Goal: Task Accomplishment & Management: Complete application form

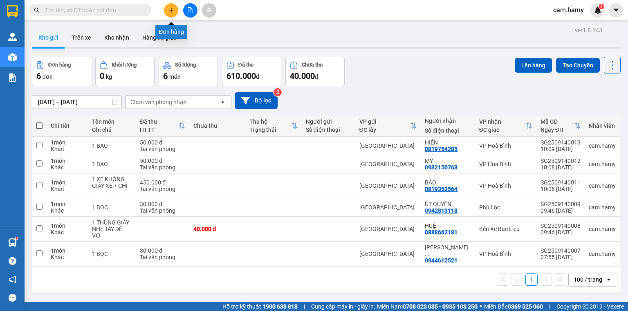
click at [168, 11] on button at bounding box center [171, 10] width 14 height 14
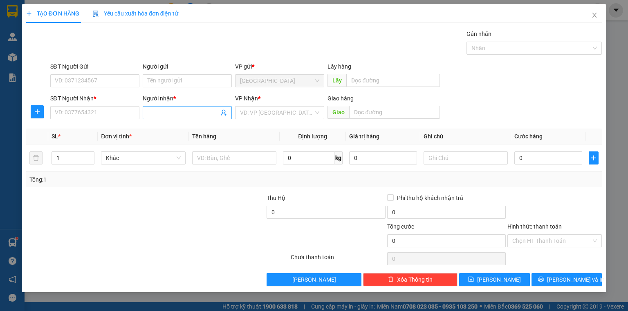
click at [159, 114] on input "Người nhận *" at bounding box center [183, 112] width 71 height 9
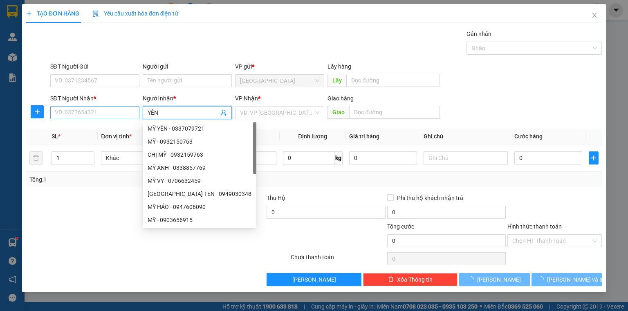
type input "YẾN"
click at [125, 116] on input "SĐT Người Nhận *" at bounding box center [94, 112] width 89 height 13
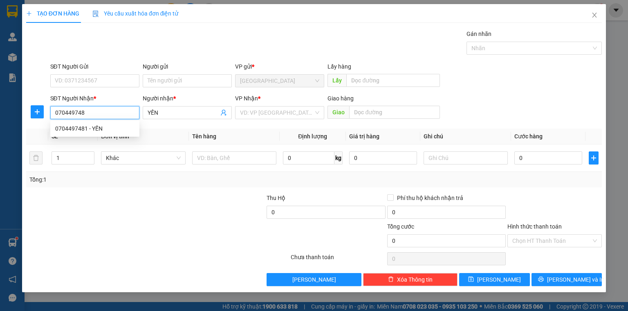
type input "0704497481"
click at [105, 128] on div "0704497481 - YẾN" at bounding box center [94, 128] width 79 height 9
type input "YẾN"
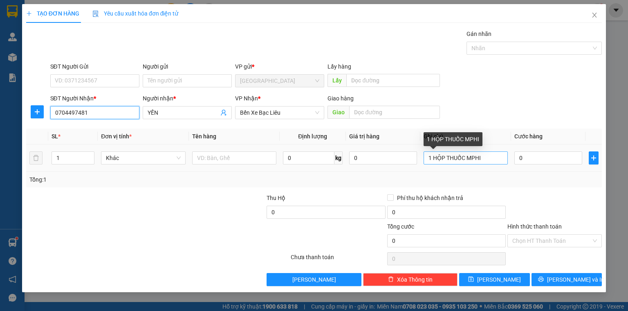
type input "0704497481"
click at [483, 160] on input "1 HỘP THUỐC MPHI" at bounding box center [465, 158] width 84 height 13
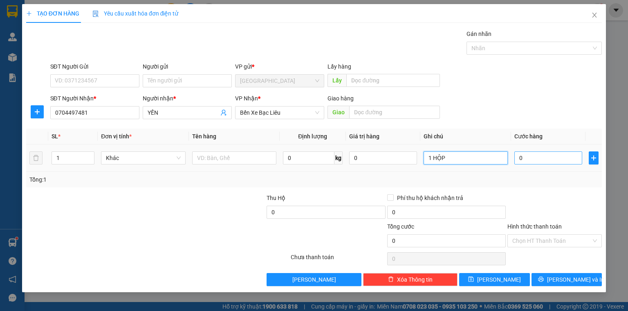
type input "1 HỘP"
click at [530, 159] on input "0" at bounding box center [548, 158] width 68 height 13
type input "3"
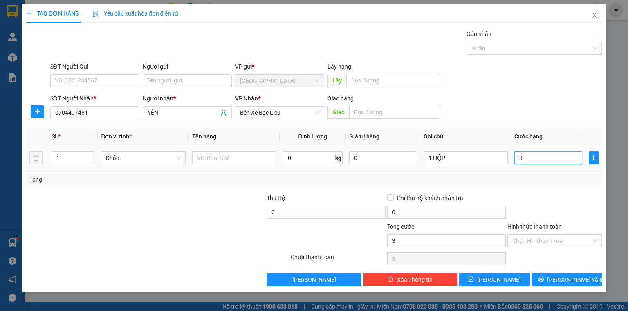
type input "30"
type input "30.000"
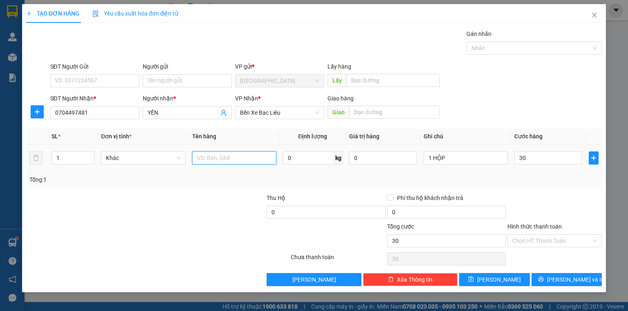
type input "30.000"
click at [216, 154] on input "text" at bounding box center [234, 158] width 84 height 13
type input "(TT)"
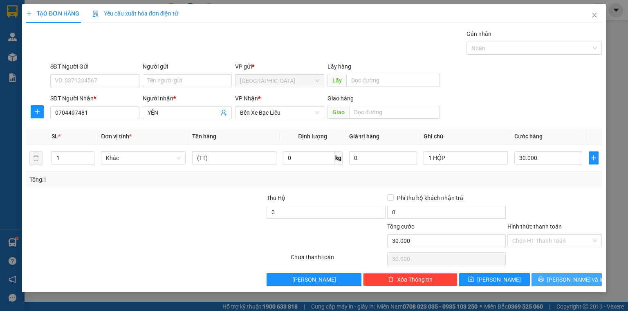
click at [549, 281] on button "[PERSON_NAME] và In" at bounding box center [566, 279] width 71 height 13
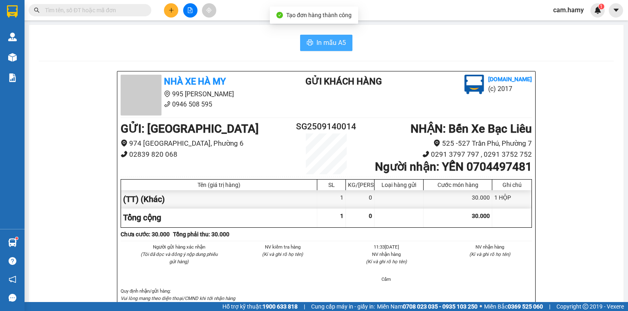
click at [319, 47] on span "In mẫu A5" at bounding box center [330, 43] width 29 height 10
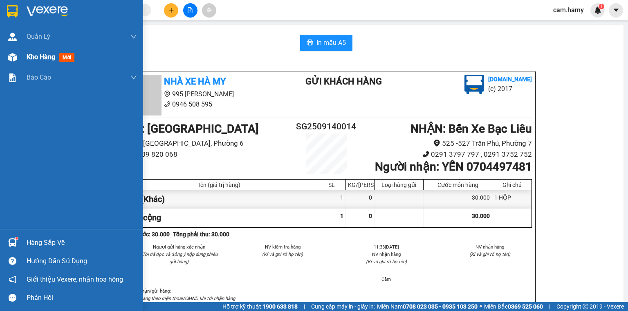
click at [22, 59] on div "Kho hàng mới" at bounding box center [71, 57] width 143 height 20
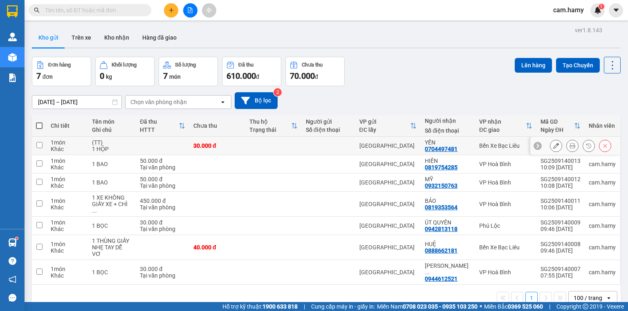
click at [569, 147] on icon at bounding box center [572, 146] width 6 height 6
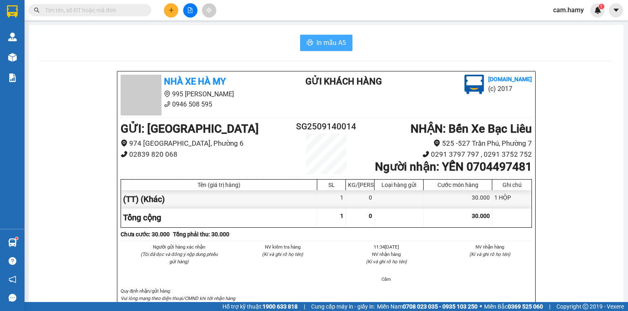
click at [340, 42] on span "In mẫu A5" at bounding box center [330, 43] width 29 height 10
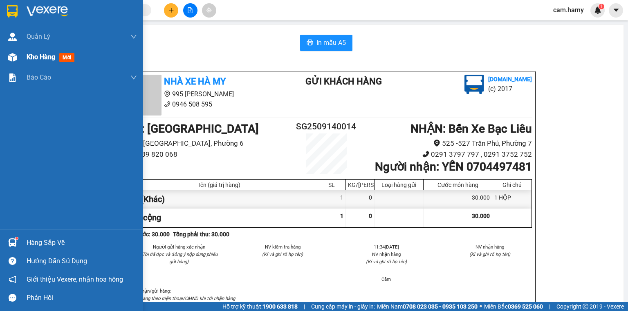
click at [21, 56] on div "Kho hàng mới" at bounding box center [71, 57] width 143 height 20
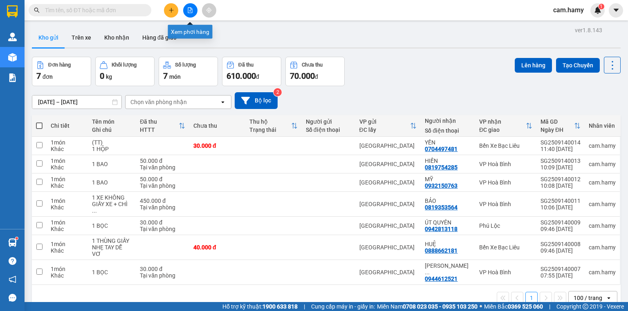
click at [176, 11] on button at bounding box center [171, 10] width 14 height 14
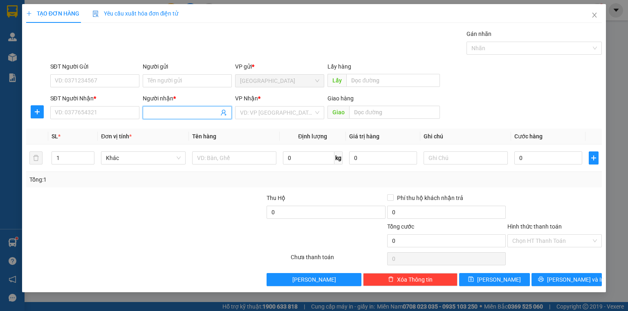
click at [178, 111] on input "Người nhận *" at bounding box center [183, 112] width 71 height 9
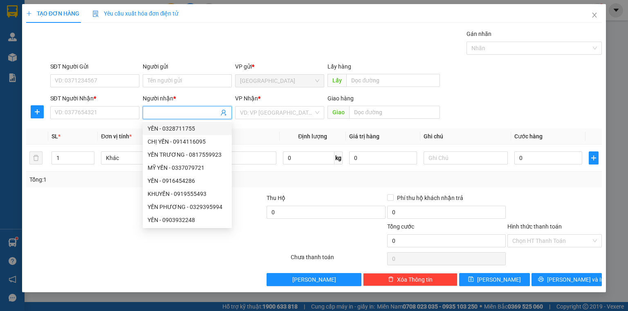
click at [157, 111] on input "Người nhận *" at bounding box center [183, 112] width 71 height 9
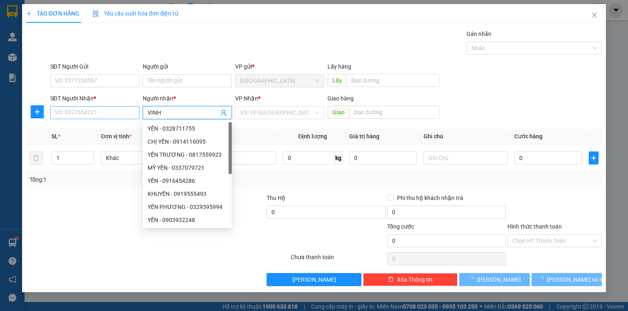
type input "VINH"
click at [86, 109] on input "SĐT Người Nhận *" at bounding box center [94, 112] width 89 height 13
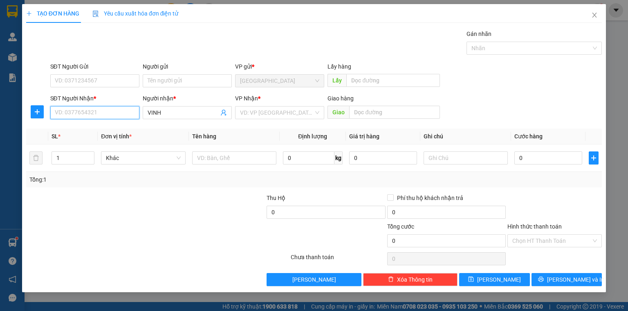
click at [105, 116] on input "SĐT Người Nhận *" at bounding box center [94, 112] width 89 height 13
click at [107, 113] on input "SĐT Người Nhận *" at bounding box center [94, 112] width 89 height 13
type input "0902586050"
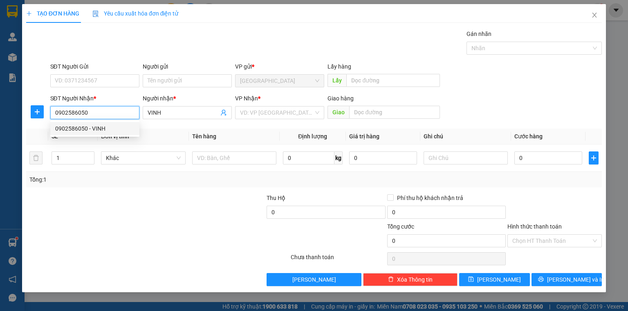
click at [93, 132] on div "0902586050 - VINH" at bounding box center [94, 128] width 79 height 9
type input "VINH"
type input "50.000"
type input "0902586050"
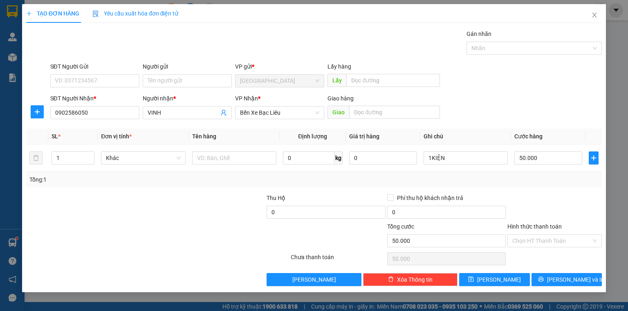
click at [542, 226] on label "Hình thức thanh toán" at bounding box center [534, 227] width 54 height 7
click at [542, 235] on input "Hình thức thanh toán" at bounding box center [551, 241] width 79 height 12
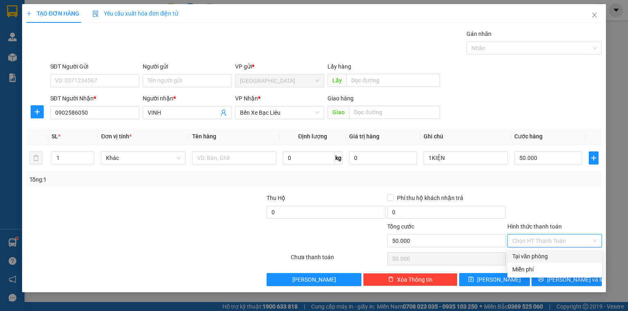
click at [539, 259] on div "Tại văn phòng" at bounding box center [554, 256] width 85 height 9
type input "0"
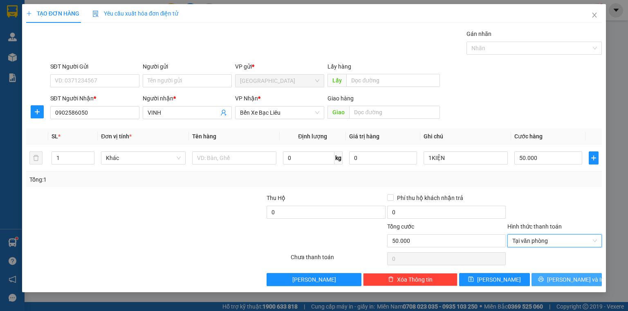
click at [546, 280] on button "[PERSON_NAME] và In" at bounding box center [566, 279] width 71 height 13
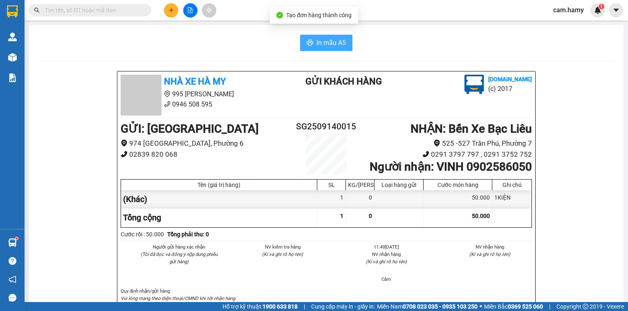
click at [329, 45] on span "In mẫu A5" at bounding box center [330, 43] width 29 height 10
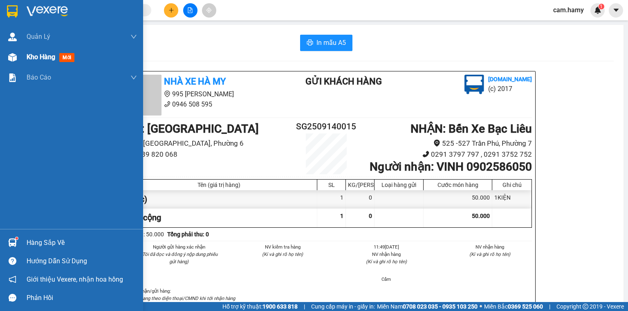
click at [29, 54] on span "Kho hàng" at bounding box center [41, 57] width 29 height 8
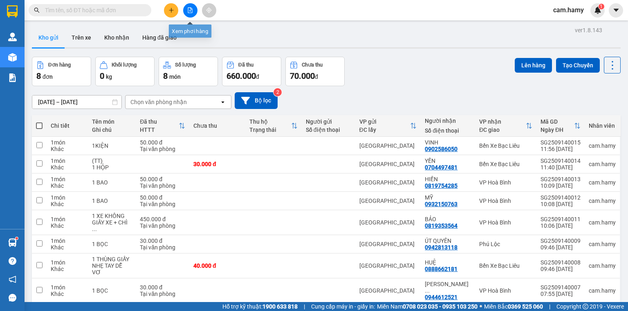
click at [188, 11] on icon "file-add" at bounding box center [190, 10] width 4 height 6
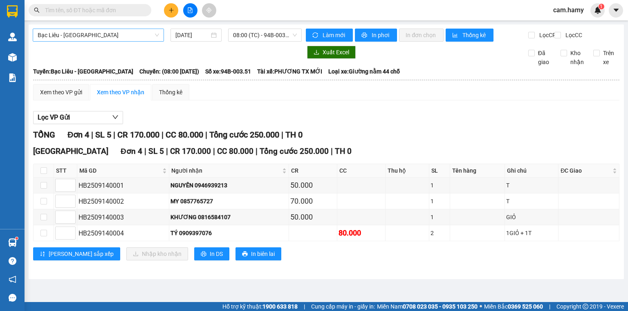
click at [116, 38] on span "Bạc Liêu - [GEOGRAPHIC_DATA]" at bounding box center [98, 35] width 121 height 12
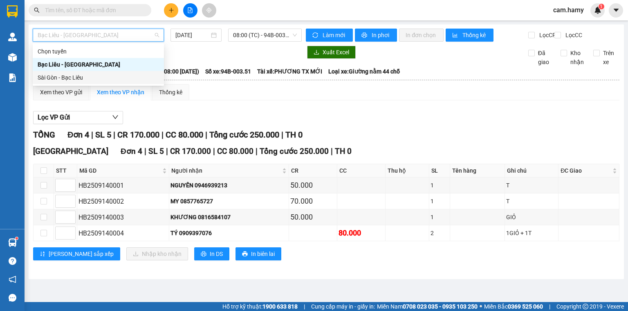
click at [95, 77] on div "Sài Gòn - Bạc Liêu" at bounding box center [98, 77] width 121 height 9
type input "[DATE]"
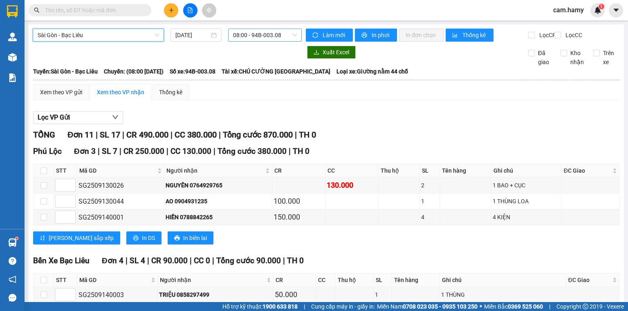
click at [244, 33] on span "08:00 - 94B-003.08" at bounding box center [265, 35] width 64 height 12
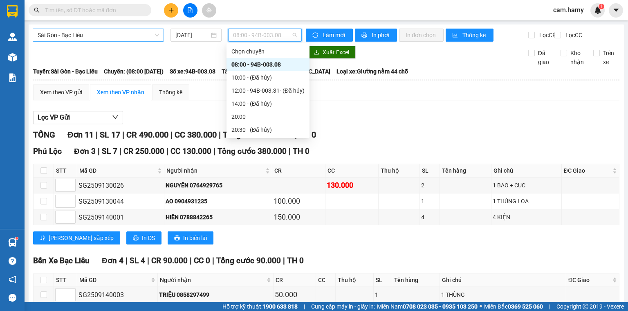
click at [120, 38] on span "Sài Gòn - Bạc Liêu" at bounding box center [98, 35] width 121 height 12
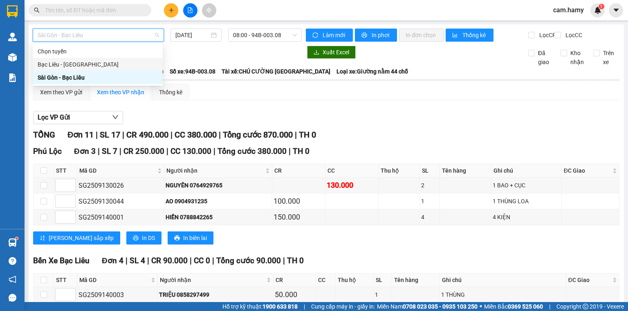
click at [87, 62] on div "Bạc Liêu - [GEOGRAPHIC_DATA]" at bounding box center [98, 64] width 120 height 9
type input "[DATE]"
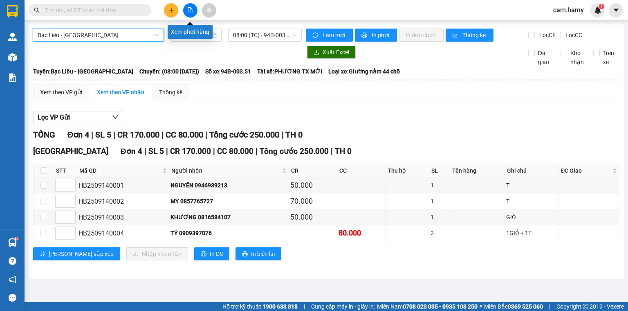
click at [190, 9] on icon "file-add" at bounding box center [190, 10] width 6 height 6
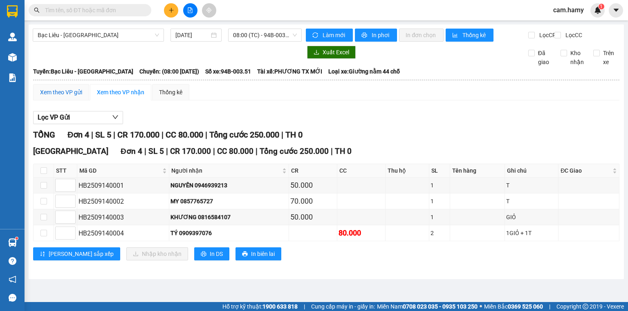
click at [62, 97] on div "Xem theo VP gửi" at bounding box center [61, 92] width 42 height 9
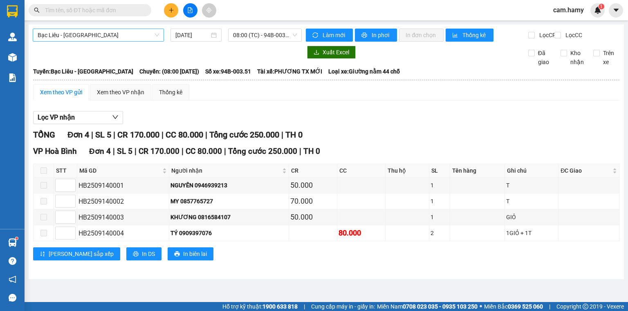
click at [130, 40] on span "Bạc Liêu - [GEOGRAPHIC_DATA]" at bounding box center [98, 35] width 121 height 12
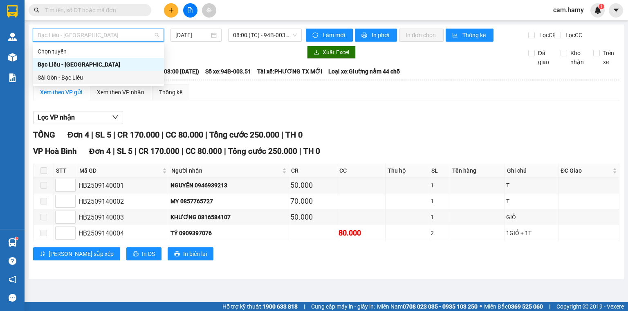
click at [83, 78] on div "Sài Gòn - Bạc Liêu" at bounding box center [98, 77] width 121 height 9
type input "[DATE]"
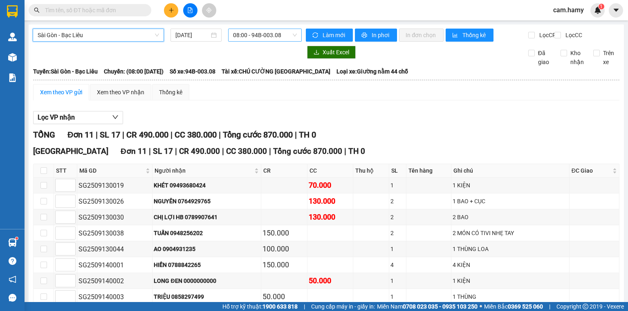
click at [242, 34] on span "08:00 - 94B-003.08" at bounding box center [265, 35] width 64 height 12
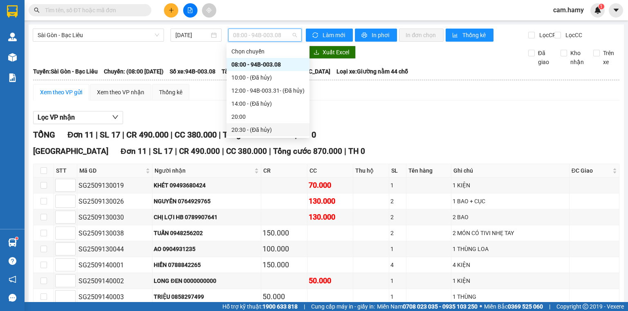
click at [263, 177] on th "CR" at bounding box center [284, 170] width 46 height 13
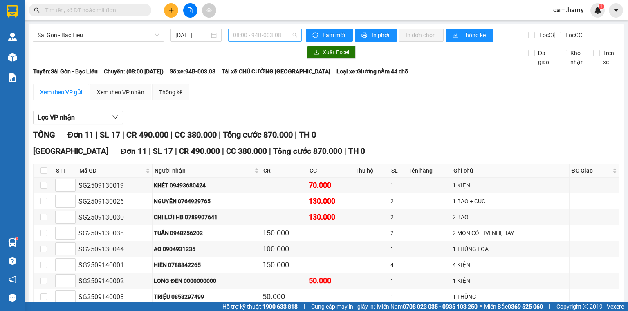
click at [244, 34] on span "08:00 - 94B-003.08" at bounding box center [265, 35] width 64 height 12
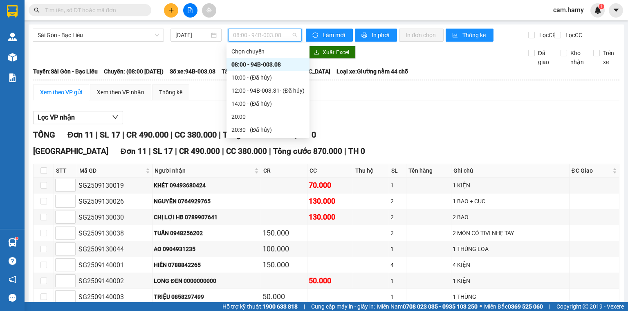
click at [252, 64] on div "08:00 - 94B-003.08" at bounding box center [267, 64] width 73 height 9
